Goal: Information Seeking & Learning: Find specific fact

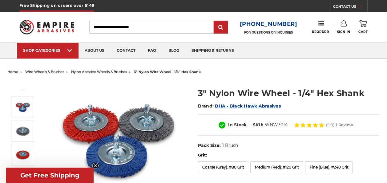
click at [265, 128] on dd "WNW3014" at bounding box center [276, 125] width 23 height 6
copy dd "WNW3014"
click at [265, 128] on dd "WNW3014" at bounding box center [276, 125] width 23 height 6
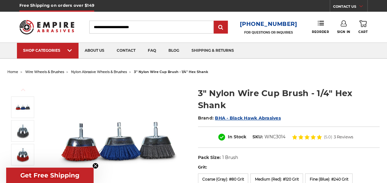
click at [265, 135] on dd "WNC3014" at bounding box center [275, 137] width 21 height 6
click at [95, 165] on icon "Close teaser" at bounding box center [95, 166] width 6 height 6
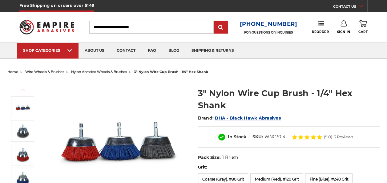
scroll to position [92, 0]
